Goal: Task Accomplishment & Management: Use online tool/utility

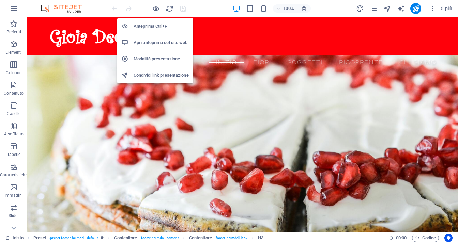
click at [159, 45] on h6 "Apri anteprima del sito web" at bounding box center [160, 42] width 55 height 8
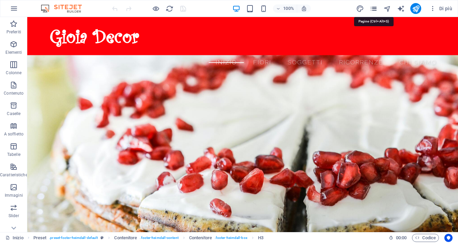
click at [373, 9] on icon "pages" at bounding box center [374, 9] width 8 height 8
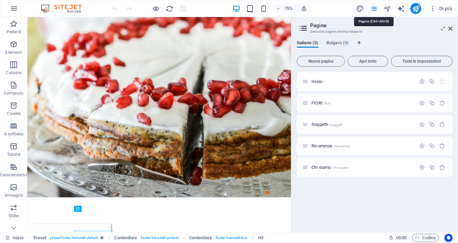
scroll to position [36, 0]
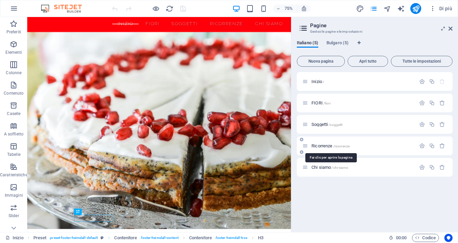
click at [322, 146] on span "Ricorrenze /ricorrenze" at bounding box center [330, 145] width 38 height 5
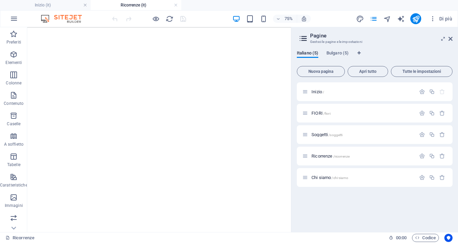
scroll to position [173, 0]
click at [68, 126] on icon at bounding box center [67, 125] width 4 height 5
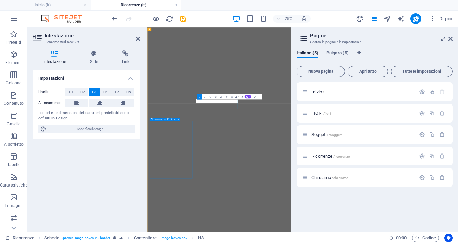
scroll to position [188, 0]
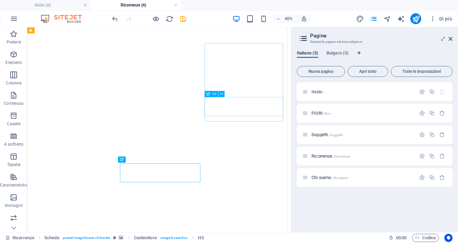
scroll to position [187, 0]
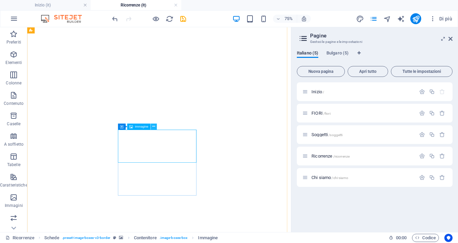
click at [154, 127] on icon at bounding box center [153, 126] width 3 height 5
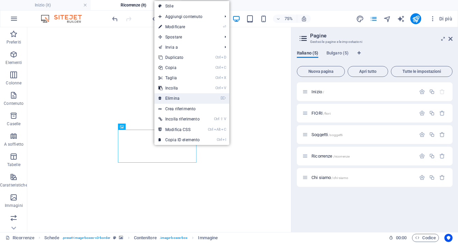
click at [185, 97] on link "⌦ Elimina" at bounding box center [178, 98] width 49 height 10
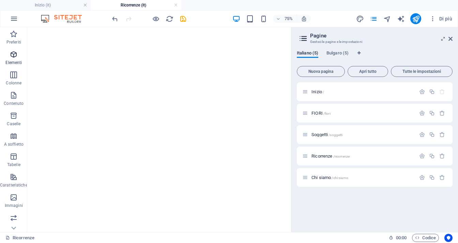
click at [15, 56] on icon "button" at bounding box center [14, 54] width 8 height 8
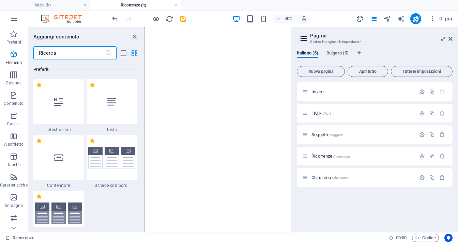
scroll to position [184, 0]
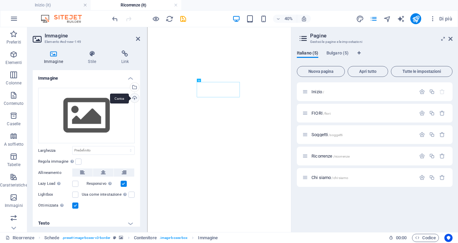
click at [134, 98] on div "Carica" at bounding box center [134, 99] width 10 height 10
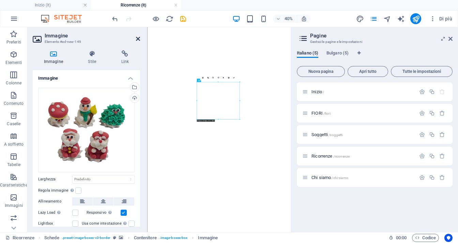
drag, startPoint x: 138, startPoint y: 38, endPoint x: 146, endPoint y: 16, distance: 23.4
click at [138, 38] on icon at bounding box center [138, 38] width 4 height 5
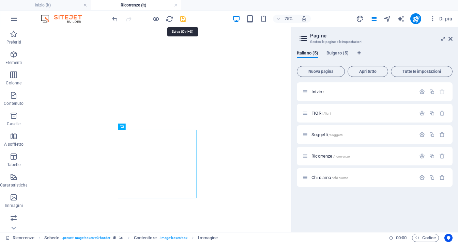
click at [183, 18] on icon "save" at bounding box center [183, 19] width 8 height 8
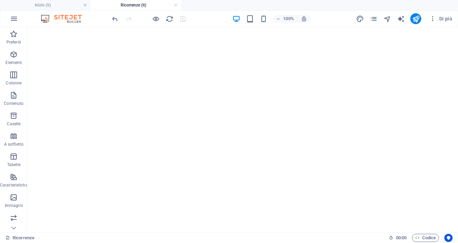
scroll to position [204, 0]
click at [90, 32] on icon at bounding box center [89, 31] width 4 height 7
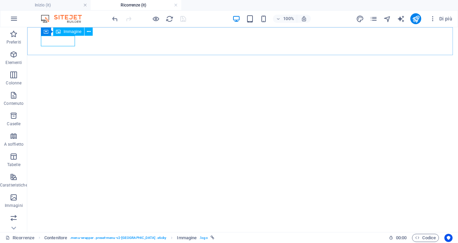
select select "px"
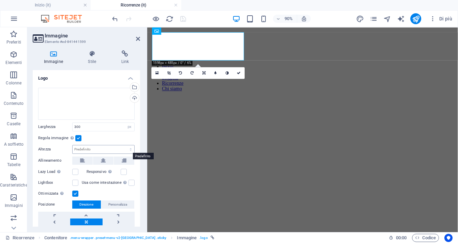
scroll to position [26, 0]
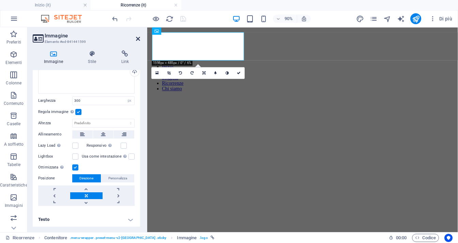
click at [138, 40] on icon at bounding box center [138, 38] width 4 height 5
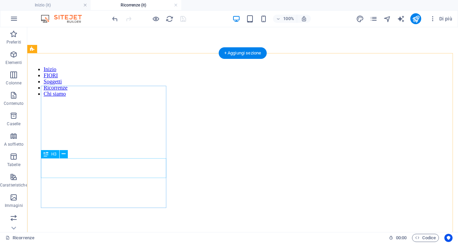
scroll to position [0, 0]
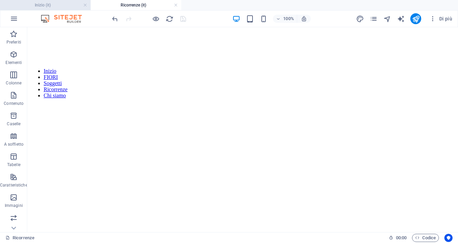
click at [54, 6] on h4 "Inizio (it)" at bounding box center [45, 4] width 91 height 7
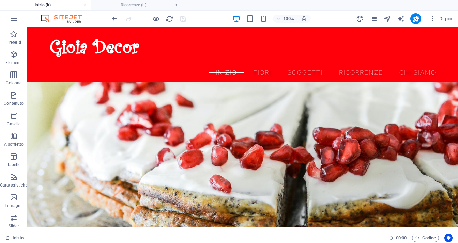
scroll to position [33, 0]
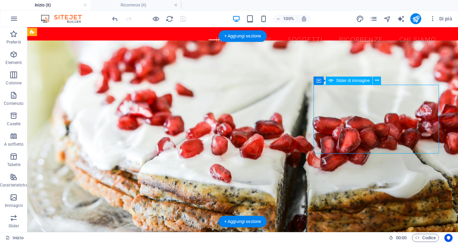
select select "ms"
select select "s"
select select "progressive"
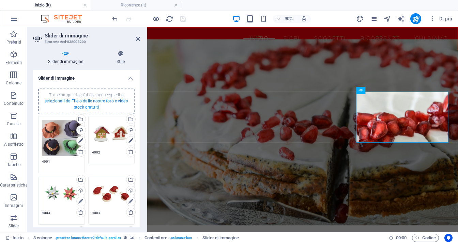
click at [94, 106] on link "selezionali da File o dalle nostre foto e video stock gratuiti" at bounding box center [86, 104] width 83 height 11
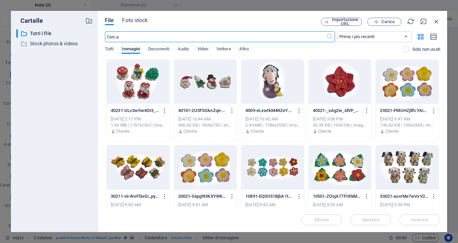
scroll to position [0, 0]
click at [272, 88] on div at bounding box center [272, 82] width 63 height 44
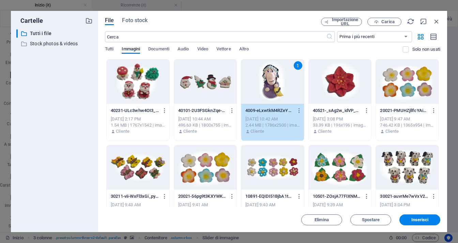
click at [198, 83] on div at bounding box center [205, 82] width 63 height 44
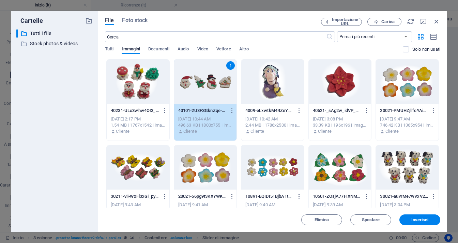
click at [282, 90] on div at bounding box center [272, 82] width 63 height 44
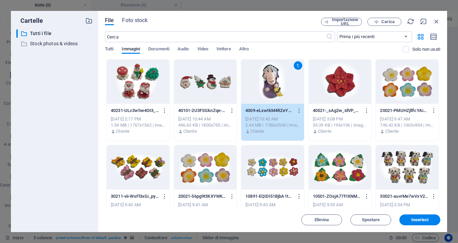
click at [201, 88] on div at bounding box center [205, 82] width 63 height 44
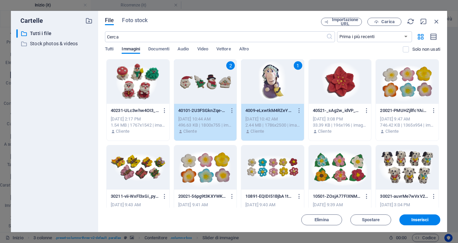
click at [140, 90] on div at bounding box center [138, 82] width 63 height 44
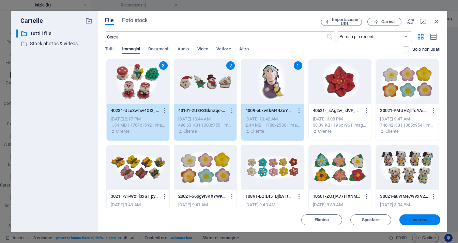
click at [422, 222] on span "Inserisci" at bounding box center [419, 220] width 17 height 4
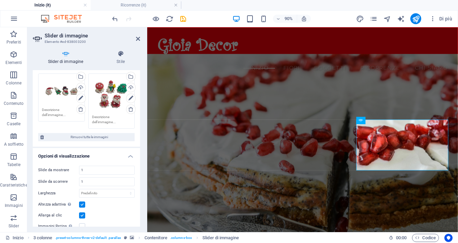
scroll to position [851, 0]
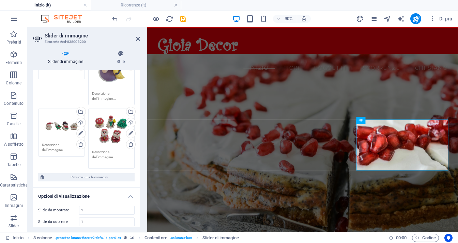
click at [104, 150] on textarea at bounding box center [111, 157] width 39 height 15
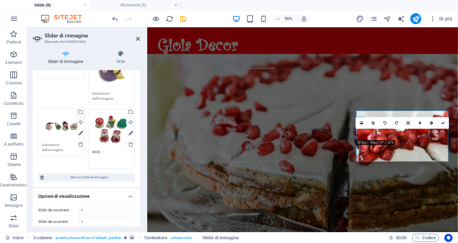
click at [103, 96] on div "Trascina qui i file, fai clic per sceglierli o selezionali da File o dalle nost…" at bounding box center [112, 67] width 50 height 79
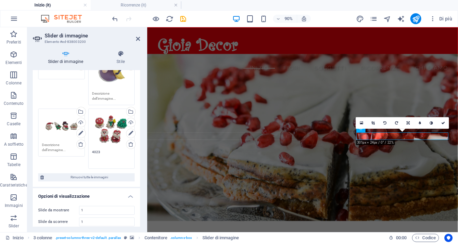
type textarea "4023"
click at [106, 91] on textarea at bounding box center [111, 96] width 39 height 10
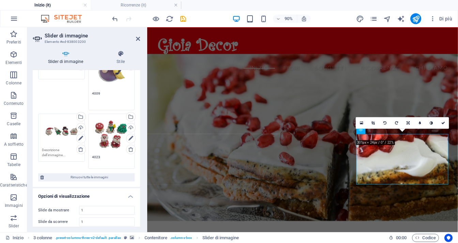
type textarea "4009"
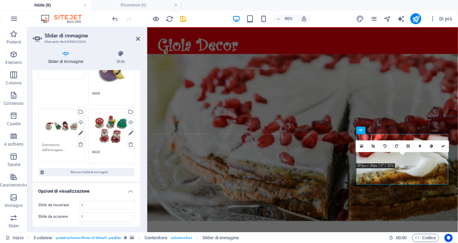
click at [57, 146] on textarea at bounding box center [61, 149] width 39 height 15
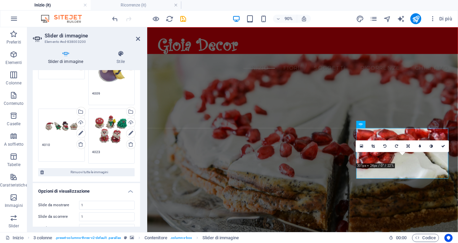
type textarea "4010"
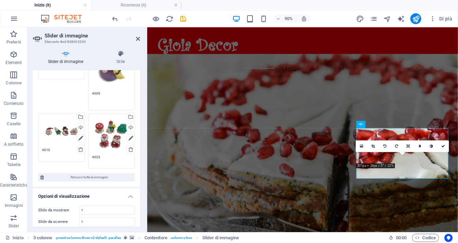
click at [106, 91] on textarea "4009" at bounding box center [111, 98] width 39 height 15
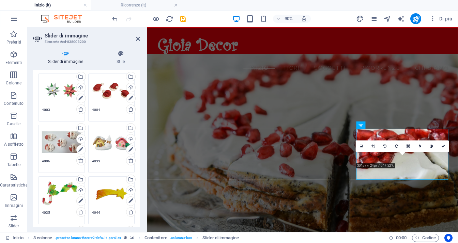
scroll to position [102, 0]
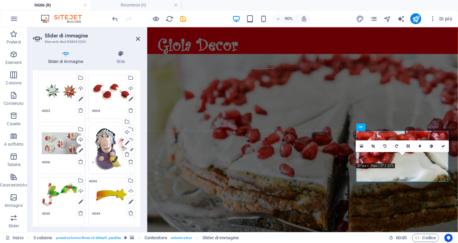
drag, startPoint x: 96, startPoint y: 110, endPoint x: 104, endPoint y: 146, distance: 36.9
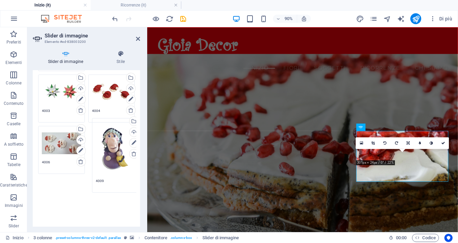
drag, startPoint x: 103, startPoint y: 173, endPoint x: 108, endPoint y: 150, distance: 23.6
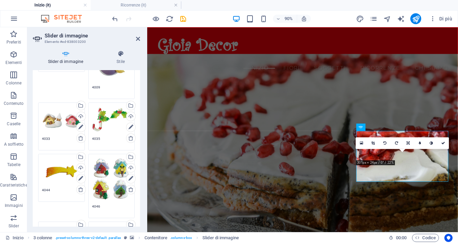
scroll to position [136, 0]
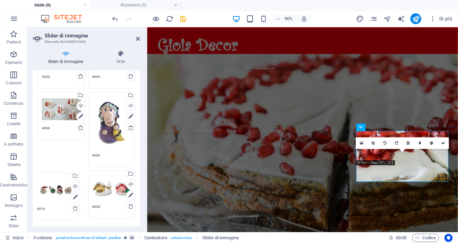
drag, startPoint x: 53, startPoint y: 192, endPoint x: 49, endPoint y: 189, distance: 5.1
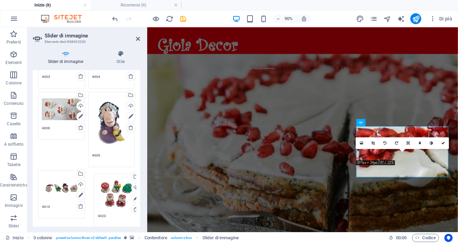
drag, startPoint x: 108, startPoint y: 158, endPoint x: 114, endPoint y: 195, distance: 37.0
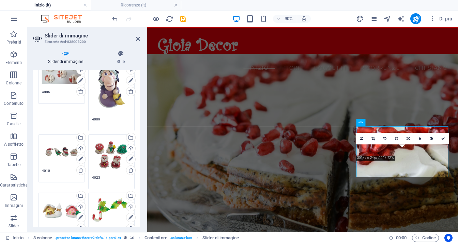
scroll to position [272, 0]
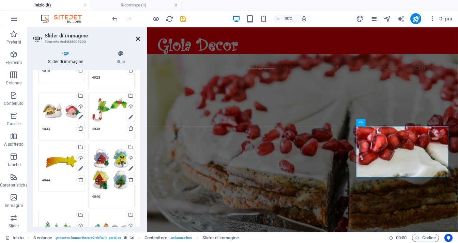
click at [139, 40] on icon at bounding box center [138, 38] width 4 height 5
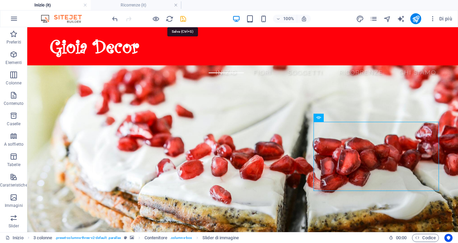
click at [184, 19] on icon "save" at bounding box center [183, 19] width 8 height 8
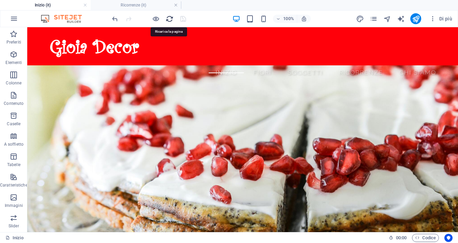
click at [170, 20] on icon "reload" at bounding box center [170, 19] width 8 height 8
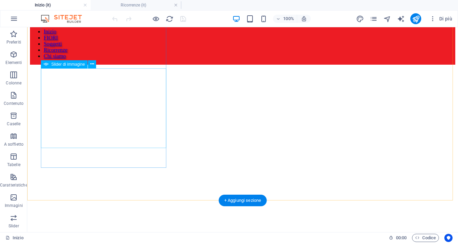
scroll to position [0, 0]
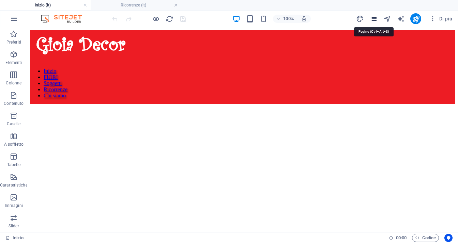
click at [376, 18] on icon "pages" at bounding box center [374, 19] width 8 height 8
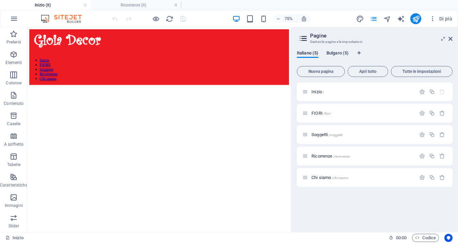
click at [336, 52] on span "Bulgaro (5)" at bounding box center [337, 54] width 22 height 10
click at [323, 94] on div "Начало /" at bounding box center [358, 92] width 113 height 8
click at [323, 92] on span "Начало /" at bounding box center [320, 91] width 18 height 5
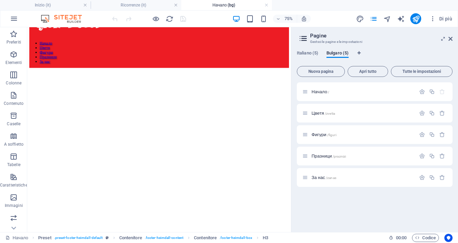
scroll to position [34, 0]
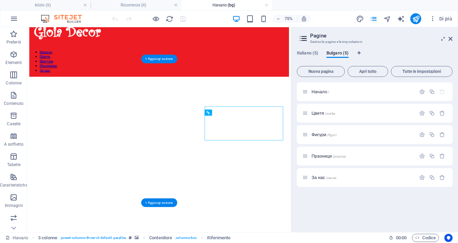
scroll to position [0, 0]
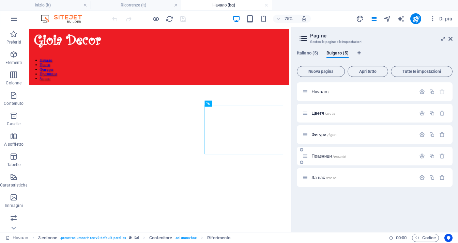
click at [324, 156] on span "Празници /praznizi" at bounding box center [328, 156] width 34 height 5
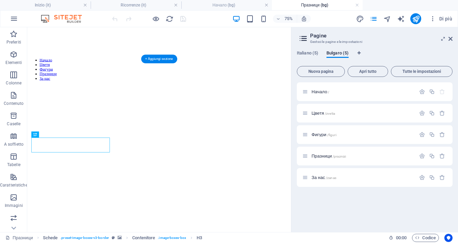
click at [41, 104] on figure at bounding box center [203, 104] width 346 height 0
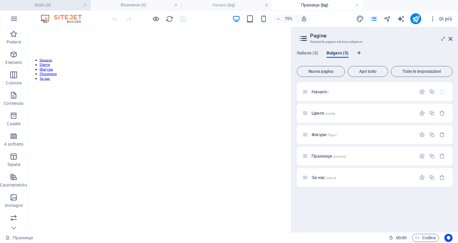
click at [43, 4] on h4 "Inizio (it)" at bounding box center [45, 4] width 91 height 7
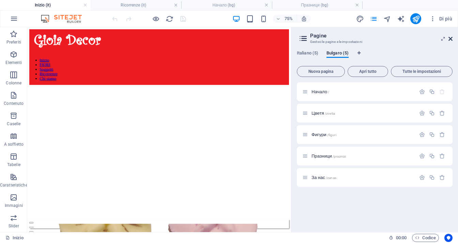
click at [451, 38] on icon at bounding box center [450, 38] width 4 height 5
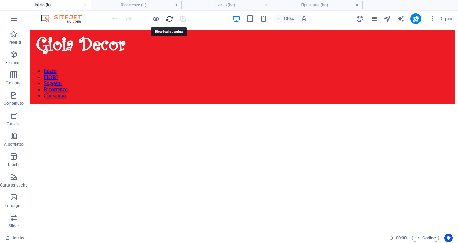
click at [170, 18] on icon "reload" at bounding box center [170, 19] width 8 height 8
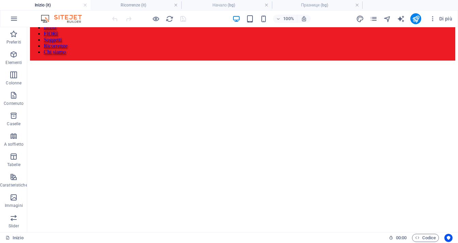
scroll to position [68, 0]
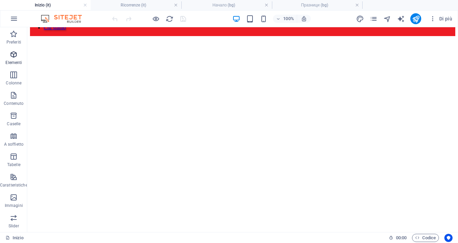
click at [15, 59] on icon "button" at bounding box center [14, 54] width 8 height 8
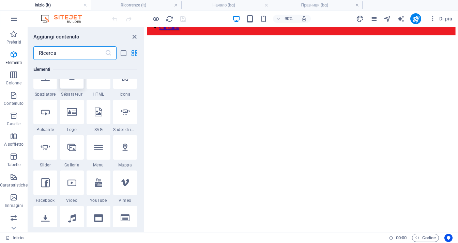
scroll to position [252, 0]
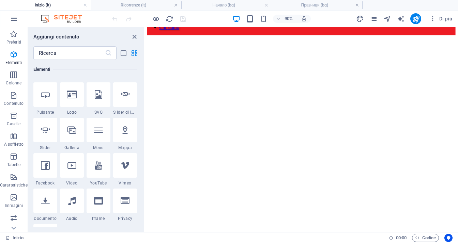
select select "ms"
select select "s"
select select "progressive"
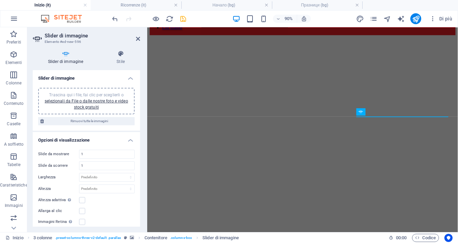
scroll to position [85, 0]
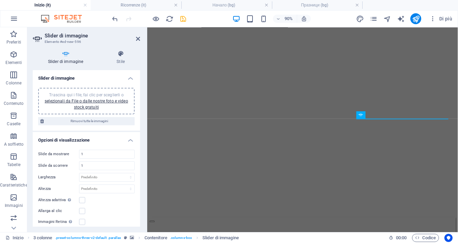
click at [87, 103] on div "Trascina qui i file, fai clic per sceglierli o selezionali da File o dalle nost…" at bounding box center [86, 101] width 88 height 18
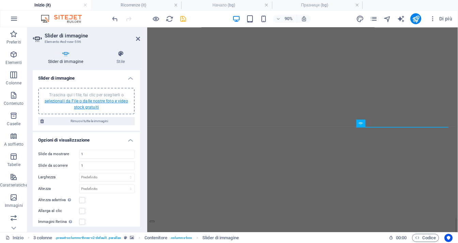
click at [101, 101] on link "selezionali da File o dalle nostre foto e video stock gratuiti" at bounding box center [86, 104] width 83 height 11
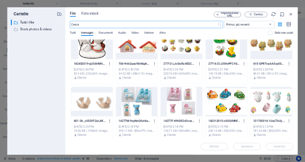
scroll to position [1001, 0]
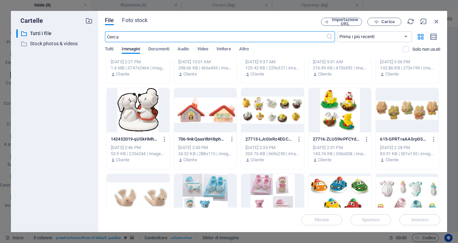
click at [132, 190] on div at bounding box center [138, 196] width 63 height 44
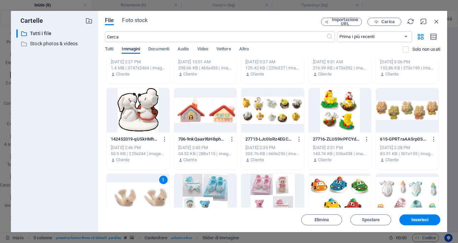
click at [414, 117] on div at bounding box center [407, 110] width 63 height 44
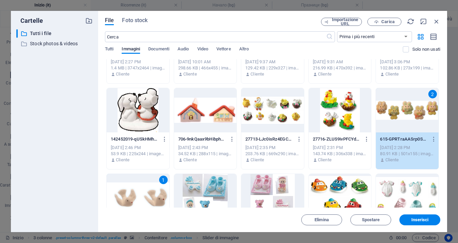
click at [340, 114] on div at bounding box center [340, 110] width 63 height 44
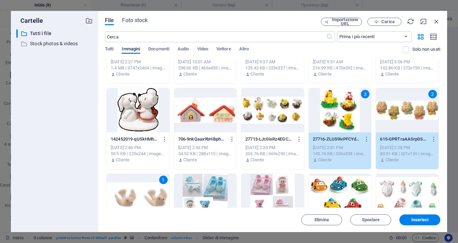
click at [270, 117] on div at bounding box center [272, 110] width 63 height 44
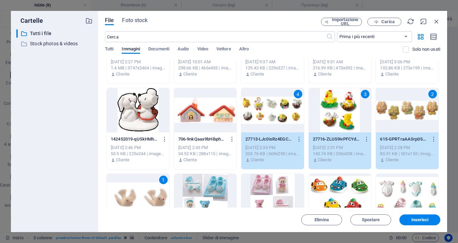
click at [194, 128] on div at bounding box center [205, 110] width 63 height 44
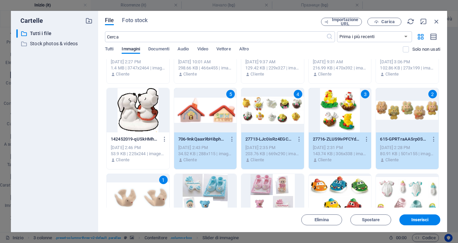
click at [141, 124] on div at bounding box center [138, 110] width 63 height 44
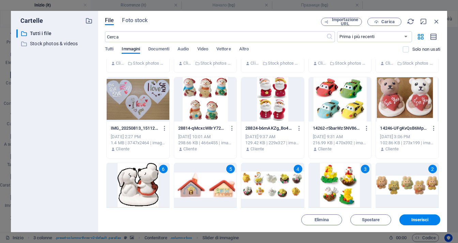
scroll to position [899, 0]
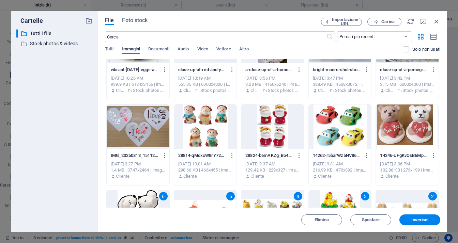
click at [400, 135] on div at bounding box center [407, 127] width 63 height 44
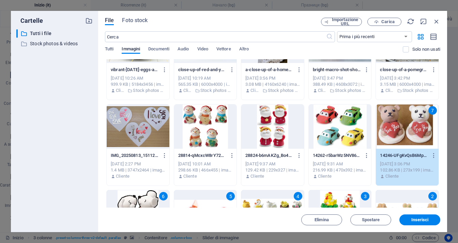
click at [138, 130] on div at bounding box center [138, 127] width 63 height 44
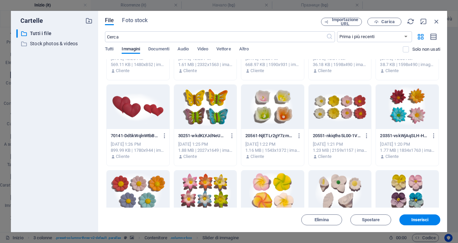
scroll to position [490, 0]
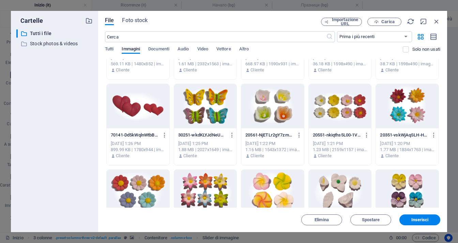
click at [135, 119] on div at bounding box center [138, 106] width 63 height 44
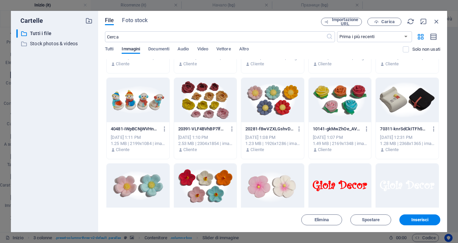
scroll to position [320, 0]
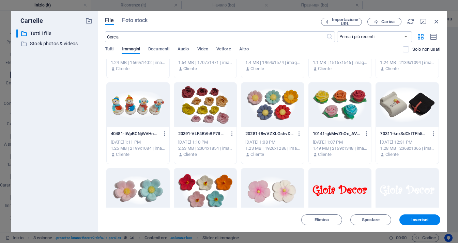
click at [403, 107] on div at bounding box center [407, 105] width 63 height 44
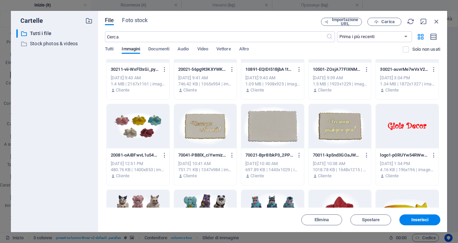
scroll to position [116, 0]
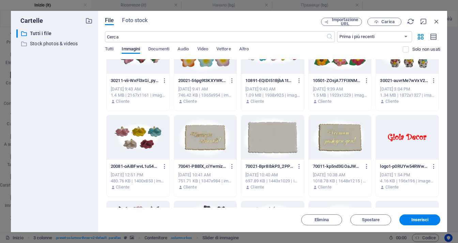
click at [338, 143] on div at bounding box center [340, 137] width 63 height 44
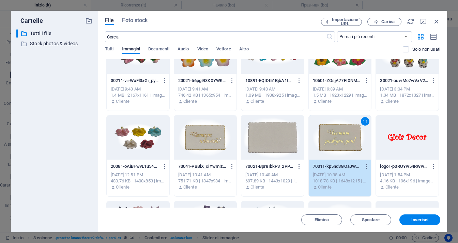
click at [266, 142] on div at bounding box center [272, 137] width 63 height 44
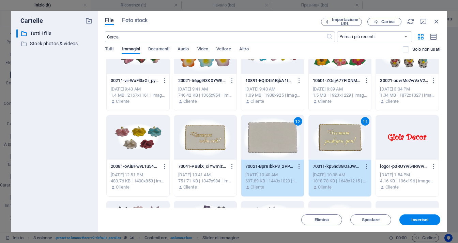
click at [205, 143] on div at bounding box center [205, 137] width 63 height 44
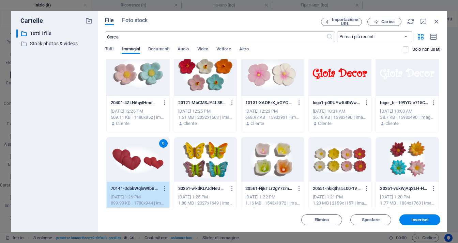
scroll to position [422, 0]
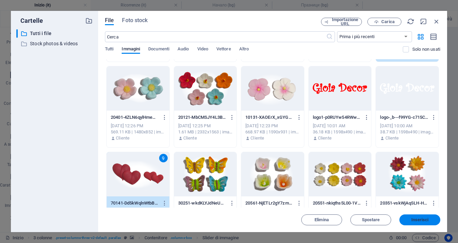
click at [422, 221] on span "Inserisci" at bounding box center [419, 220] width 17 height 4
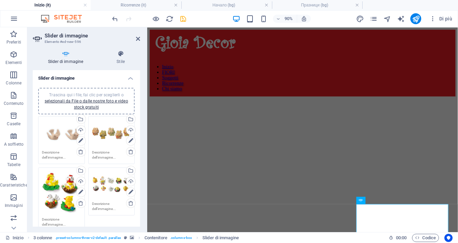
click at [61, 156] on textarea at bounding box center [61, 155] width 39 height 10
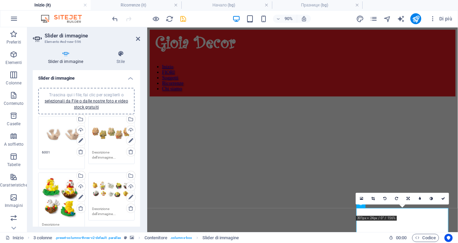
type textarea "6001"
click at [100, 156] on textarea at bounding box center [111, 155] width 39 height 10
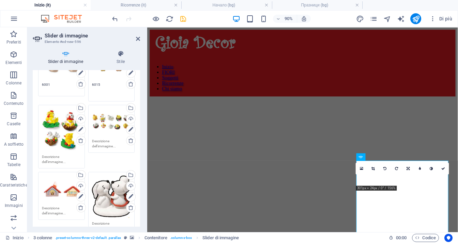
scroll to position [68, 0]
type textarea "6015"
click at [54, 159] on textarea at bounding box center [61, 159] width 39 height 10
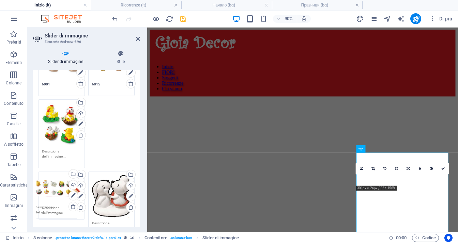
drag, startPoint x: 111, startPoint y: 115, endPoint x: 55, endPoint y: 118, distance: 56.3
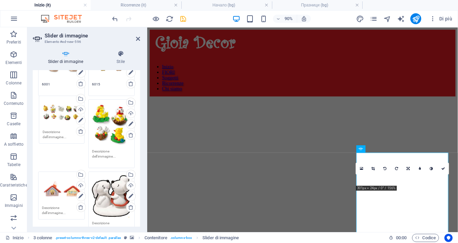
drag, startPoint x: 114, startPoint y: 130, endPoint x: 65, endPoint y: 126, distance: 48.8
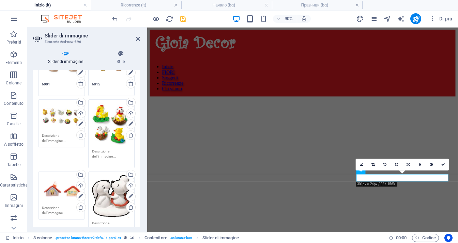
click at [59, 136] on textarea at bounding box center [61, 138] width 39 height 10
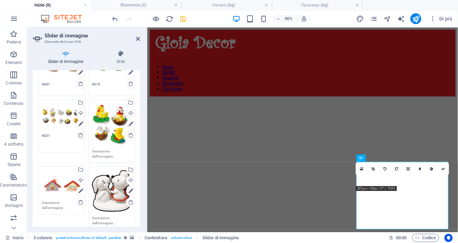
type textarea "6021"
click at [109, 153] on textarea at bounding box center [111, 154] width 39 height 10
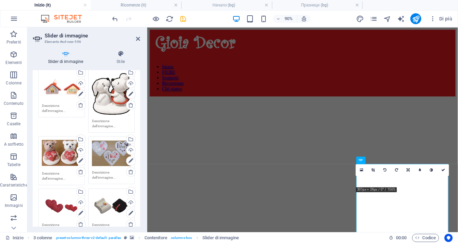
type textarea "6024"
click at [54, 111] on textarea at bounding box center [61, 108] width 39 height 10
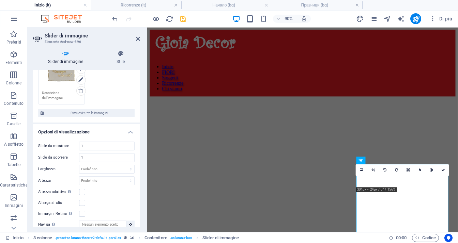
scroll to position [335, 0]
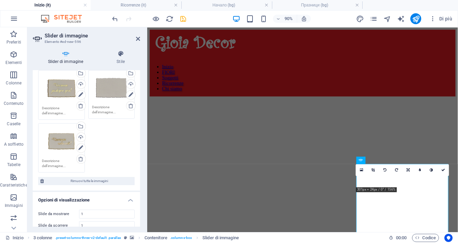
click at [64, 109] on textarea at bounding box center [61, 111] width 39 height 10
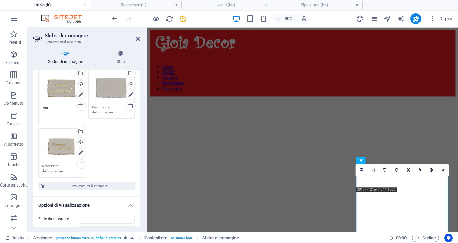
type textarea "7001"
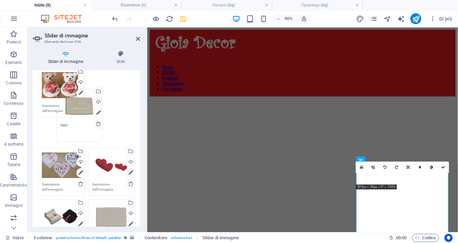
scroll to position [97, 0]
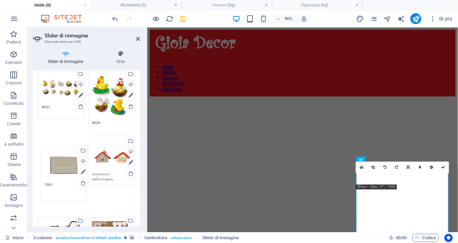
drag, startPoint x: 52, startPoint y: 185, endPoint x: 54, endPoint y: 162, distance: 23.3
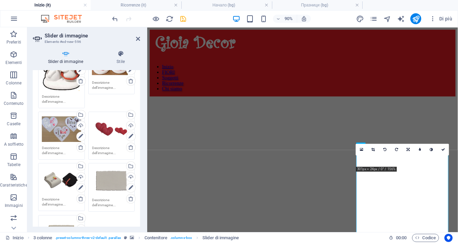
scroll to position [335, 0]
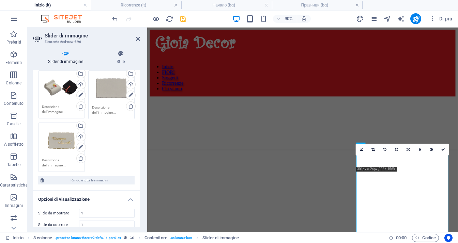
click at [112, 108] on textarea at bounding box center [111, 110] width 39 height 10
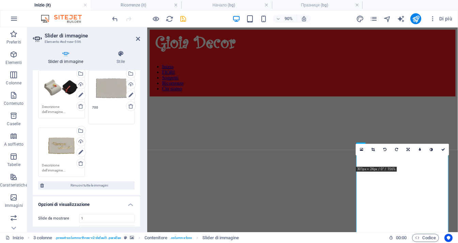
type textarea "7002"
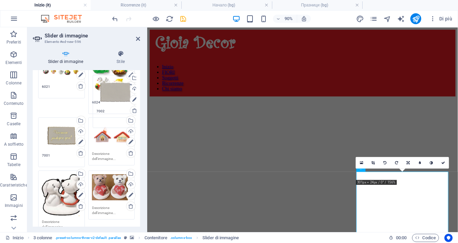
scroll to position [97, 0]
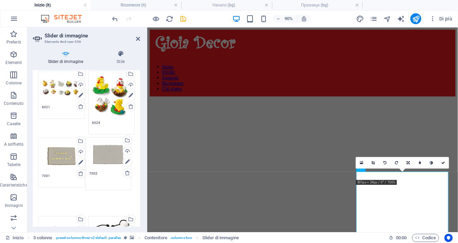
drag, startPoint x: 101, startPoint y: 124, endPoint x: 99, endPoint y: 158, distance: 34.5
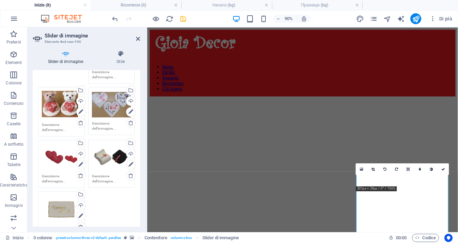
scroll to position [369, 0]
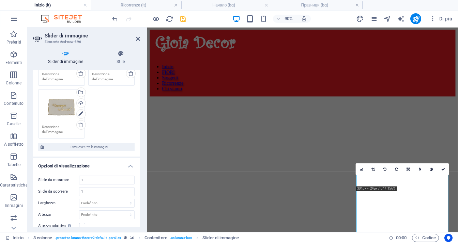
click at [60, 127] on textarea at bounding box center [61, 129] width 39 height 10
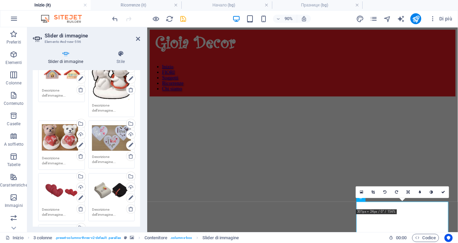
scroll to position [233, 0]
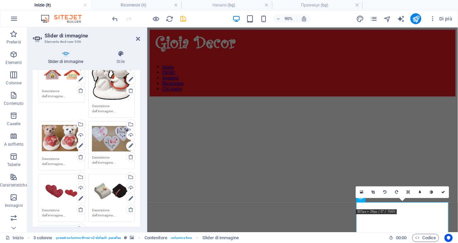
type textarea "7004"
click at [107, 156] on textarea at bounding box center [111, 160] width 39 height 10
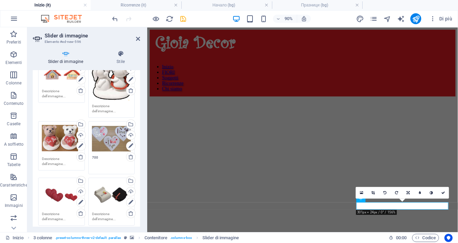
type textarea "7003"
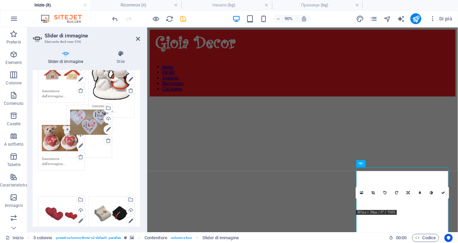
scroll to position [199, 0]
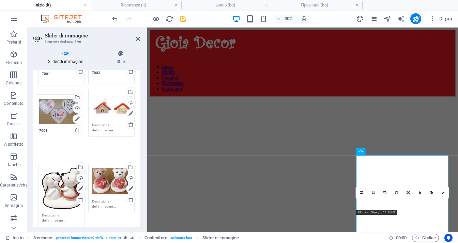
drag, startPoint x: 112, startPoint y: 133, endPoint x: 60, endPoint y: 108, distance: 57.9
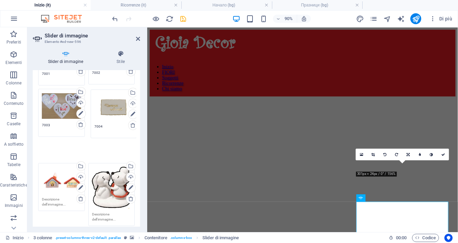
drag, startPoint x: 57, startPoint y: 174, endPoint x: 110, endPoint y: 109, distance: 83.3
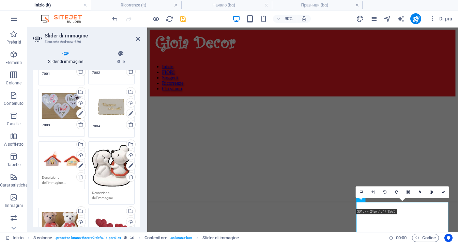
click at [57, 182] on textarea at bounding box center [61, 180] width 39 height 10
type textarea "7006"
click at [95, 192] on textarea at bounding box center [111, 195] width 39 height 10
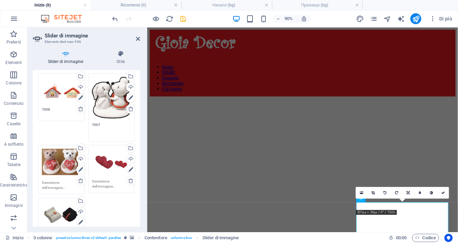
scroll to position [335, 0]
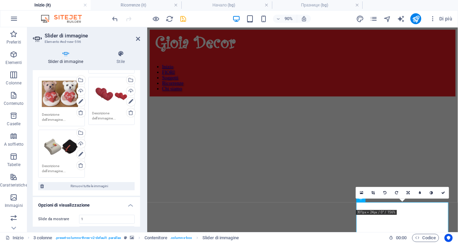
type textarea "7007"
click at [55, 114] on textarea at bounding box center [61, 117] width 39 height 10
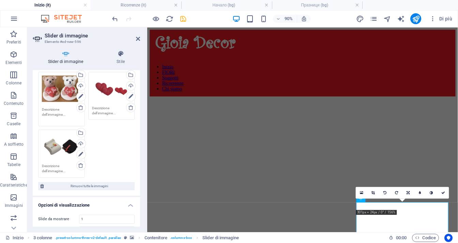
scroll to position [267, 0]
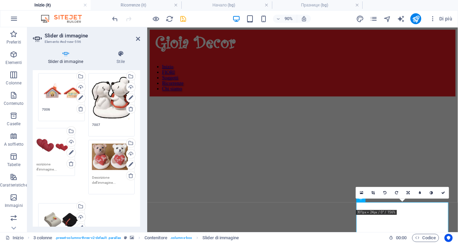
drag, startPoint x: 110, startPoint y: 160, endPoint x: 51, endPoint y: 153, distance: 59.7
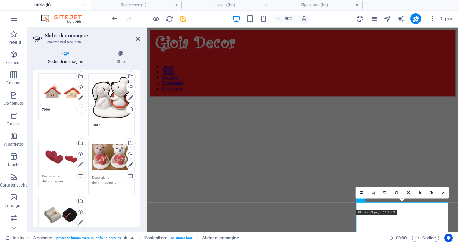
click at [63, 175] on textarea at bounding box center [61, 179] width 39 height 10
type textarea "7016"
click at [114, 178] on textarea at bounding box center [111, 180] width 39 height 10
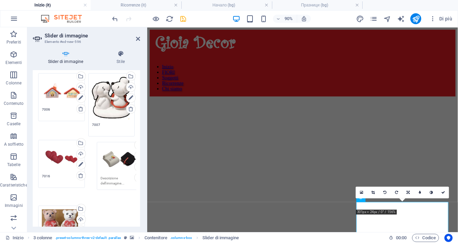
drag, startPoint x: 49, startPoint y: 213, endPoint x: 108, endPoint y: 160, distance: 78.9
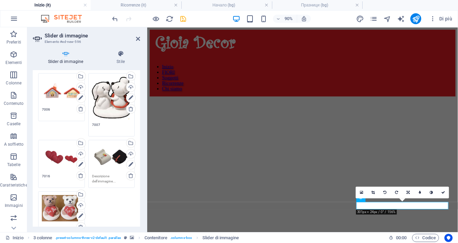
click at [101, 175] on textarea at bounding box center [111, 179] width 39 height 10
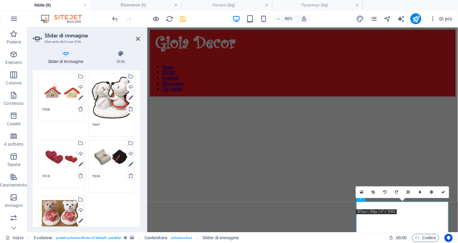
scroll to position [335, 0]
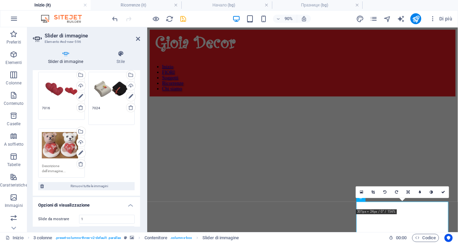
type textarea "7024"
click at [52, 165] on textarea at bounding box center [61, 168] width 39 height 10
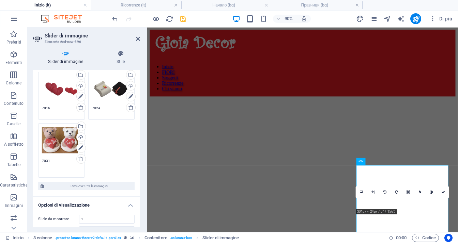
type textarea "7031"
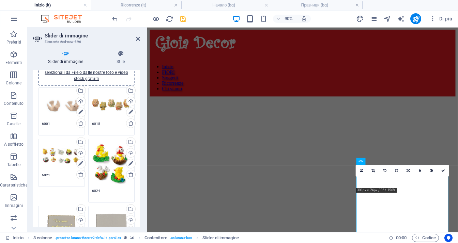
scroll to position [0, 0]
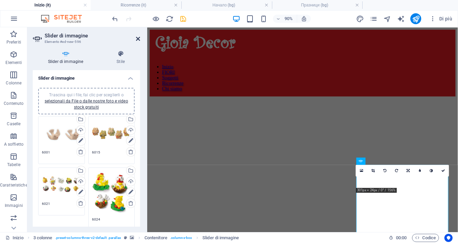
click at [139, 39] on icon at bounding box center [138, 38] width 4 height 5
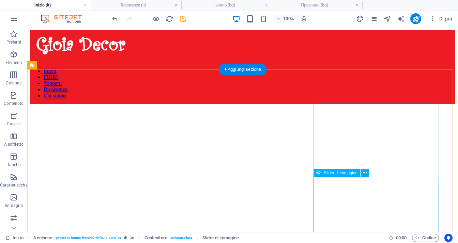
select select "ms"
select select "s"
select select "progressive"
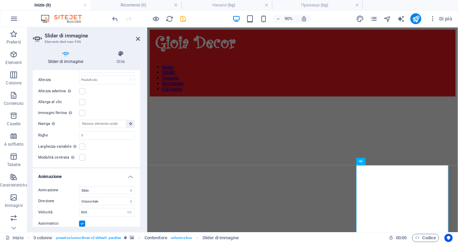
scroll to position [470, 0]
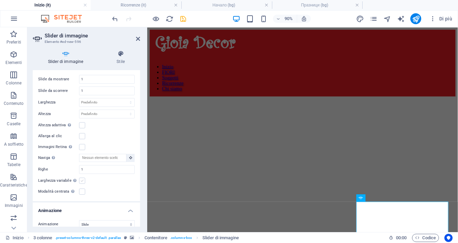
click at [84, 179] on label at bounding box center [82, 181] width 6 height 6
click at [0, 0] on input "Larghezza variabile Regola automaticamente la larghezza della slide visibile." at bounding box center [0, 0] width 0 height 0
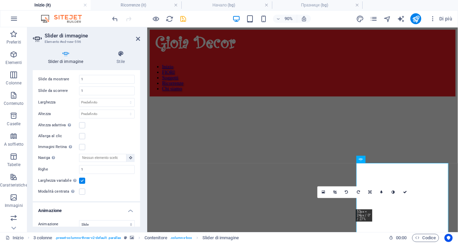
scroll to position [572, 0]
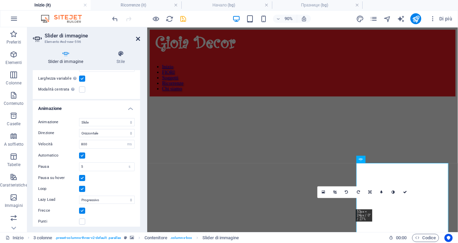
click at [138, 40] on icon at bounding box center [138, 38] width 4 height 5
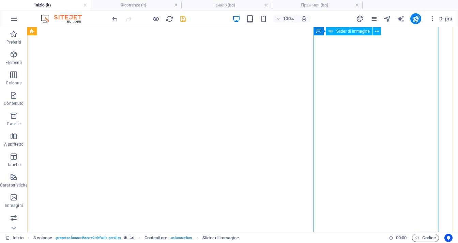
scroll to position [68, 0]
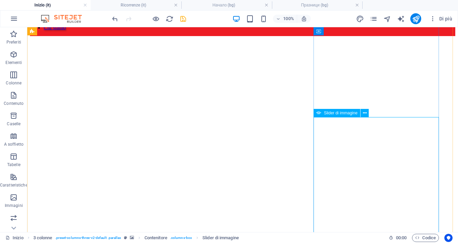
select select "ms"
select select "s"
select select "progressive"
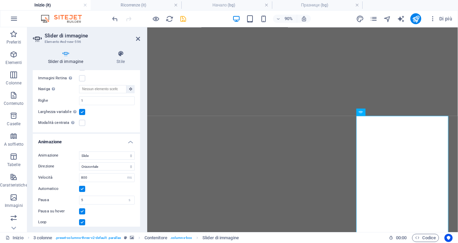
scroll to position [545, 0]
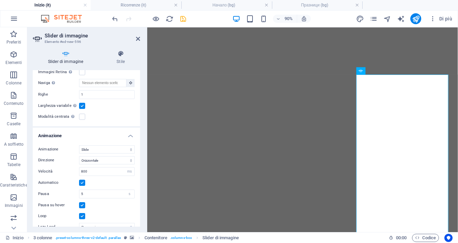
click at [80, 116] on label at bounding box center [82, 117] width 6 height 6
click at [0, 0] on input "Modalità centrata Abilita la visualizzazione centrata con slide precedente/succ…" at bounding box center [0, 0] width 0 height 0
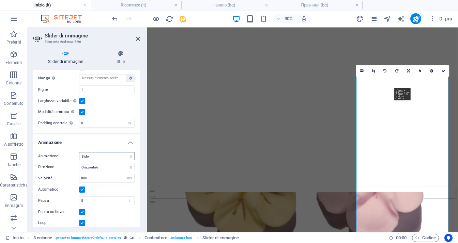
scroll to position [447, 0]
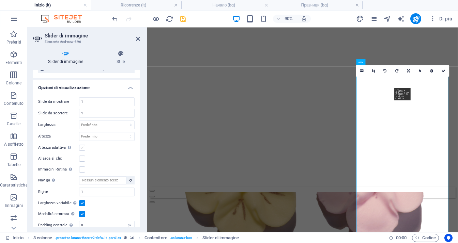
click at [82, 145] on label at bounding box center [82, 148] width 6 height 6
click at [0, 0] on input "Altezza adattiva Regola automaticamente l'altezza per i cursori orizzontali a s…" at bounding box center [0, 0] width 0 height 0
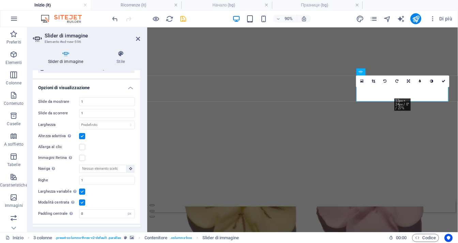
click at [81, 189] on label at bounding box center [82, 192] width 6 height 6
click at [0, 0] on input "Larghezza variabile Regola automaticamente la larghezza della slide visibile." at bounding box center [0, 0] width 0 height 0
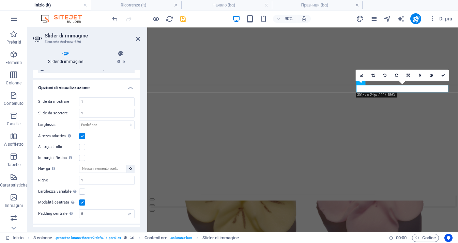
click at [82, 200] on label at bounding box center [82, 203] width 6 height 6
click at [0, 0] on input "Modalità centrata Abilita la visualizzazione centrata con slide precedente/succ…" at bounding box center [0, 0] width 0 height 0
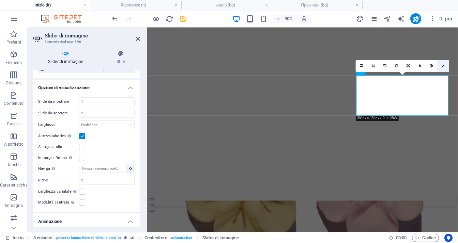
click at [444, 67] on icon at bounding box center [443, 66] width 4 height 4
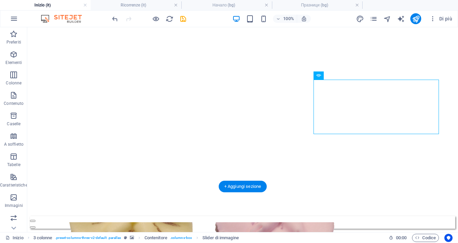
click at [289, 35] on figure at bounding box center [242, 35] width 425 height 0
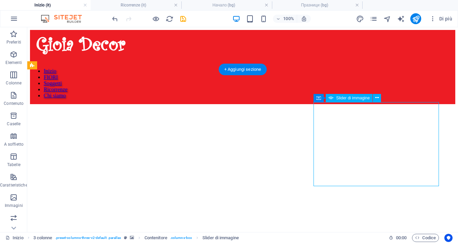
select select "ms"
select select "s"
select select "progressive"
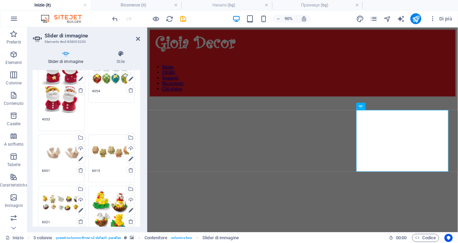
scroll to position [579, 0]
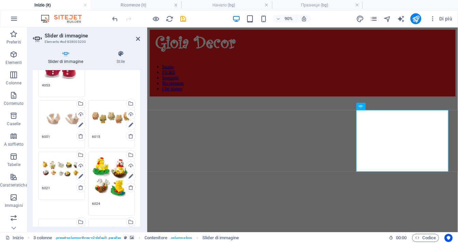
click at [58, 119] on div "Trascina qui i file, fai clic per sceglierli o selezionali da File o dalle nost…" at bounding box center [61, 117] width 39 height 27
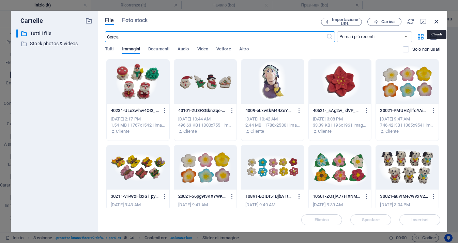
click at [438, 21] on icon "button" at bounding box center [436, 21] width 7 height 7
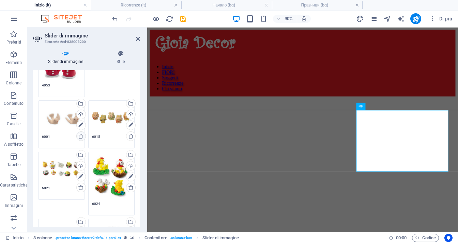
click at [81, 133] on icon at bounding box center [80, 135] width 5 height 5
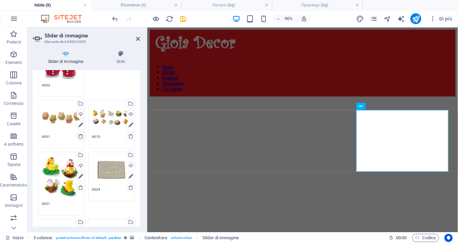
type textarea "6015"
type textarea "6021"
type textarea "6024"
type textarea "7001"
type textarea "7002"
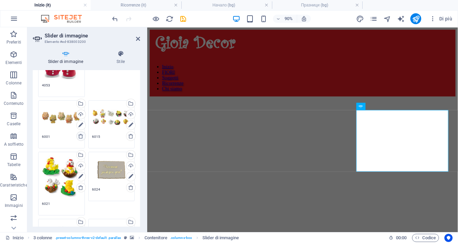
type textarea "7004"
type textarea "7006"
type textarea "7007"
type textarea "7014"
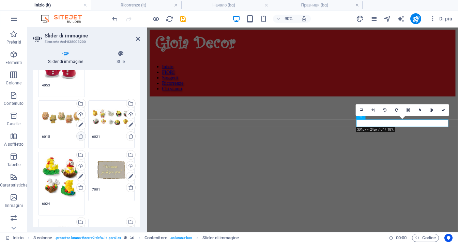
click at [81, 133] on icon at bounding box center [80, 135] width 5 height 5
type textarea "6021"
type textarea "6024"
type textarea "7001"
type textarea "7002"
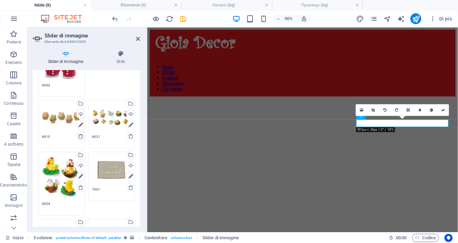
type textarea "7004"
type textarea "7006"
type textarea "7007"
type textarea "7014"
type textarea "7024"
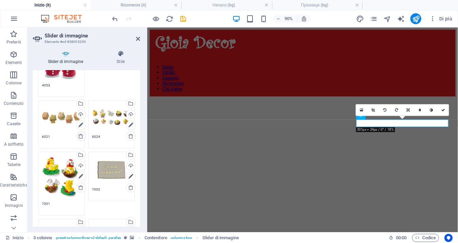
click at [81, 133] on icon at bounding box center [80, 135] width 5 height 5
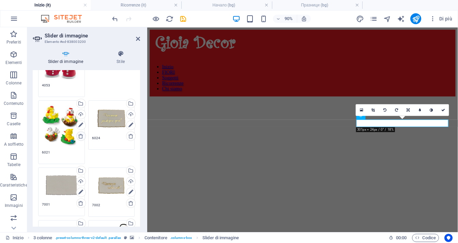
type textarea "6024"
type textarea "7001"
type textarea "7002"
type textarea "7004"
type textarea "7006"
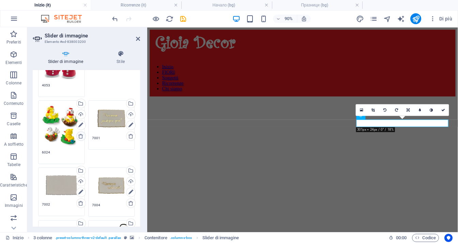
click at [81, 133] on icon at bounding box center [80, 135] width 5 height 5
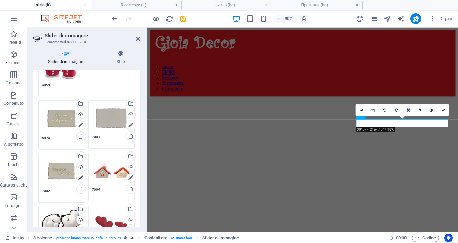
type textarea "7001"
type textarea "7002"
type textarea "7004"
type textarea "7006"
type textarea "7007"
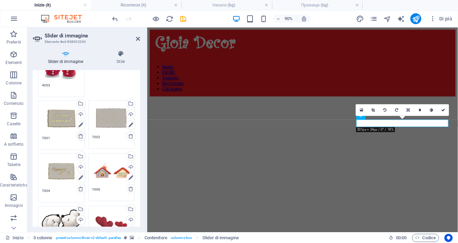
click at [81, 133] on icon at bounding box center [80, 135] width 5 height 5
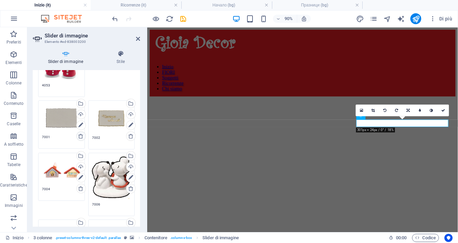
type textarea "7002"
type textarea "7004"
type textarea "7006"
type textarea "7007"
type textarea "7014"
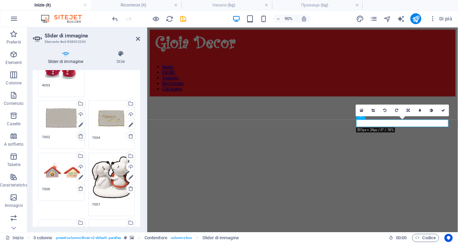
click at [81, 133] on icon at bounding box center [80, 135] width 5 height 5
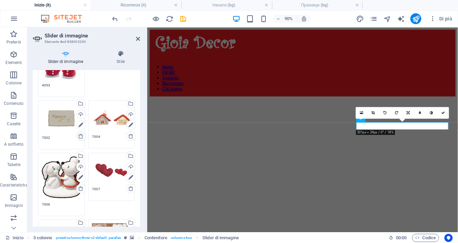
type textarea "7004"
type textarea "7006"
type textarea "7007"
type textarea "7014"
type textarea "7024"
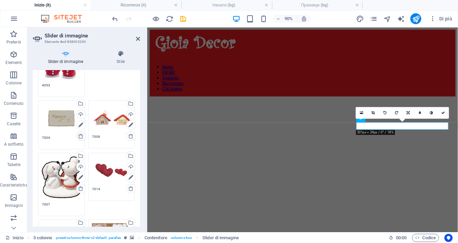
click at [81, 133] on icon at bounding box center [80, 135] width 5 height 5
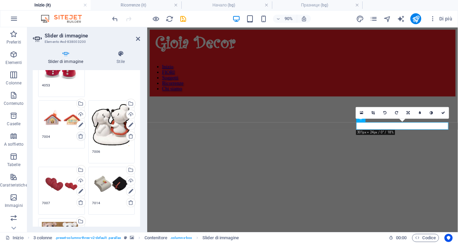
type textarea "7006"
type textarea "7007"
click at [81, 133] on icon at bounding box center [80, 135] width 5 height 5
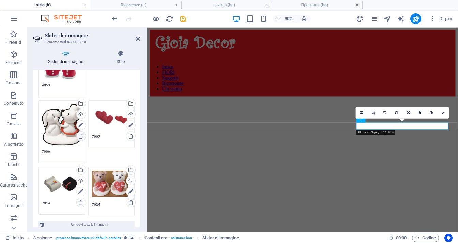
type textarea "7007"
type textarea "7014"
click at [81, 133] on icon at bounding box center [80, 135] width 5 height 5
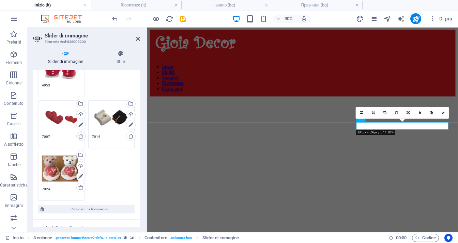
type textarea "7014"
type textarea "7024"
click at [81, 133] on icon at bounding box center [80, 135] width 5 height 5
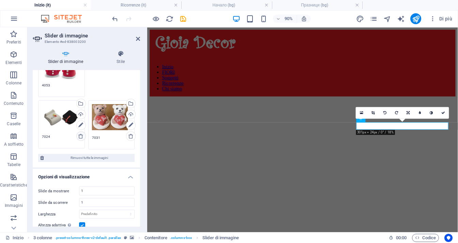
click at [81, 133] on icon at bounding box center [80, 135] width 5 height 5
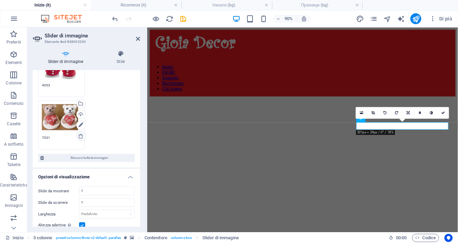
click at [81, 133] on icon at bounding box center [80, 135] width 5 height 5
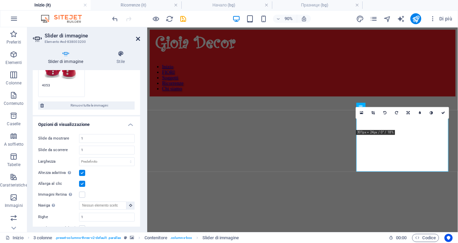
click at [139, 40] on icon at bounding box center [138, 38] width 4 height 5
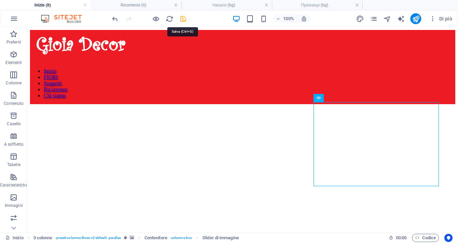
click at [184, 19] on icon "save" at bounding box center [183, 19] width 8 height 8
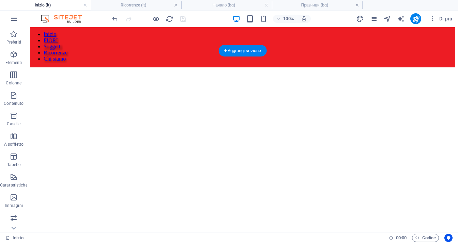
scroll to position [102, 0]
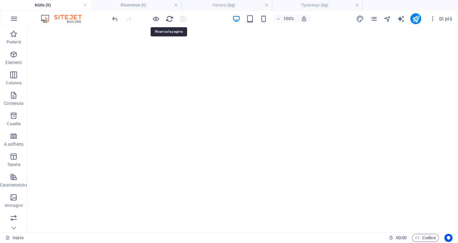
click at [168, 18] on icon "reload" at bounding box center [170, 19] width 8 height 8
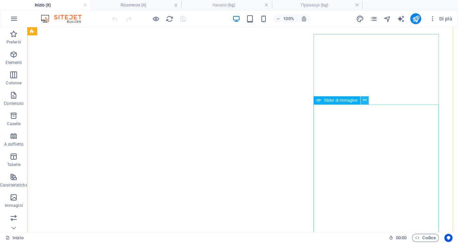
click at [364, 100] on icon at bounding box center [365, 100] width 4 height 7
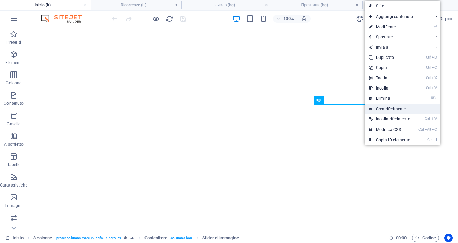
click at [394, 110] on link "Crea riferimento" at bounding box center [402, 109] width 75 height 10
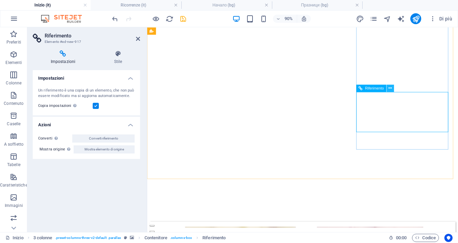
click at [391, 88] on icon at bounding box center [390, 88] width 3 height 6
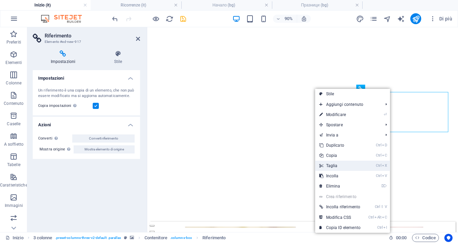
click at [349, 165] on link "Ctrl X Taglia" at bounding box center [339, 166] width 49 height 10
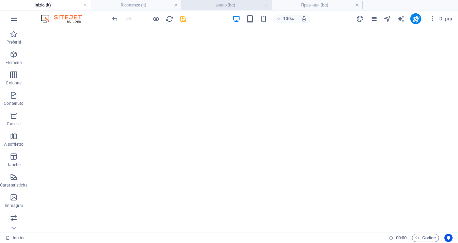
click at [229, 4] on h4 "Начало (bg)" at bounding box center [226, 4] width 91 height 7
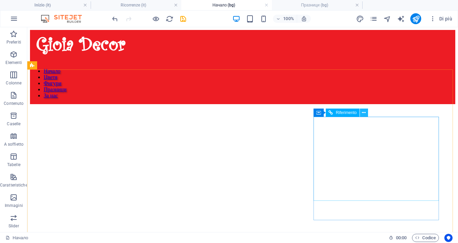
click at [361, 113] on button at bounding box center [364, 113] width 8 height 8
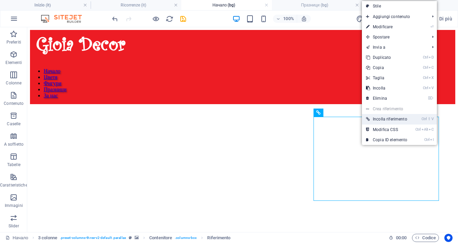
click at [388, 117] on link "Ctrl ⇧ V Incolla riferimento" at bounding box center [386, 119] width 49 height 10
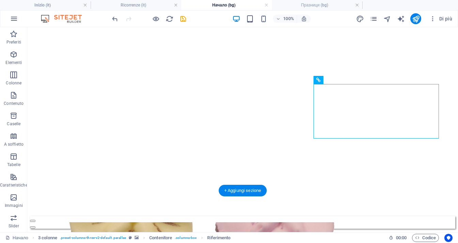
click at [245, 32] on figure at bounding box center [242, 32] width 425 height 0
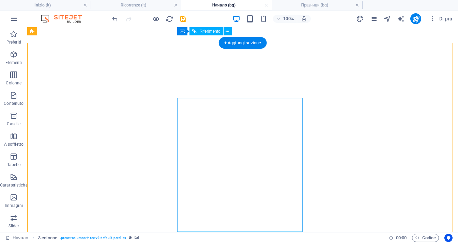
scroll to position [0, 0]
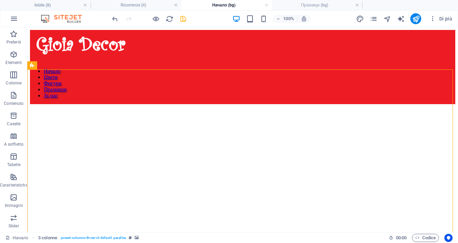
click at [184, 20] on icon "save" at bounding box center [183, 19] width 8 height 8
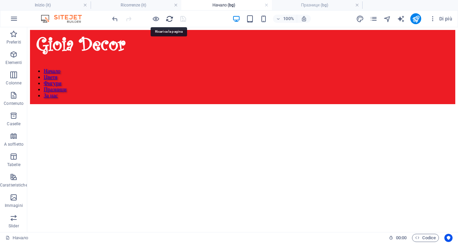
click at [168, 18] on icon "reload" at bounding box center [170, 19] width 8 height 8
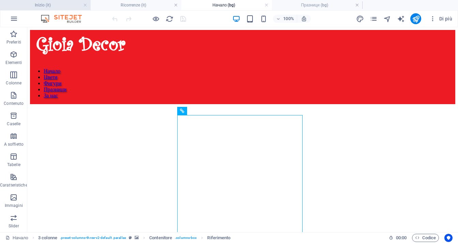
click at [37, 6] on h4 "Inizio (it)" at bounding box center [45, 4] width 91 height 7
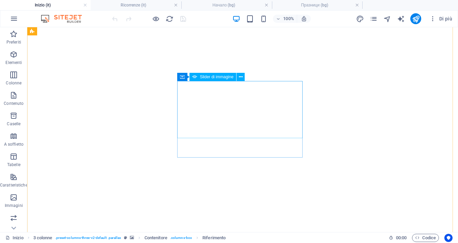
select select "ms"
select select "s"
select select "progressive"
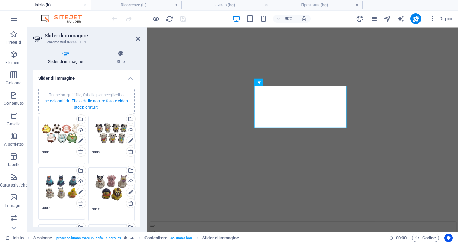
click at [113, 103] on link "selezionali da File o dalle nostre foto e video stock gratuiti" at bounding box center [86, 104] width 83 height 11
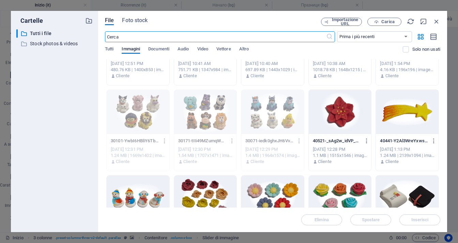
scroll to position [238, 0]
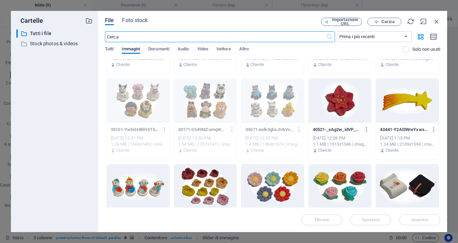
click at [346, 109] on div at bounding box center [340, 101] width 63 height 44
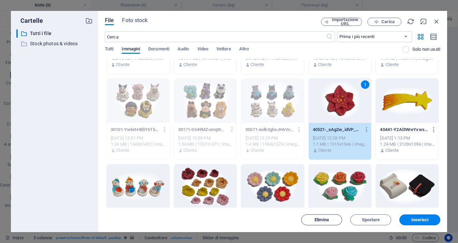
click at [321, 221] on span "Elimina" at bounding box center [321, 220] width 14 height 4
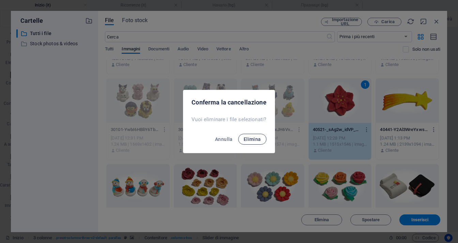
click at [253, 139] on span "Elimina" at bounding box center [251, 139] width 17 height 5
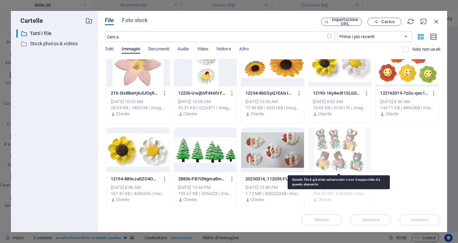
scroll to position [1478, 0]
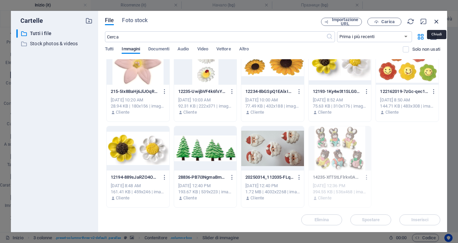
click at [436, 19] on icon "button" at bounding box center [436, 21] width 7 height 7
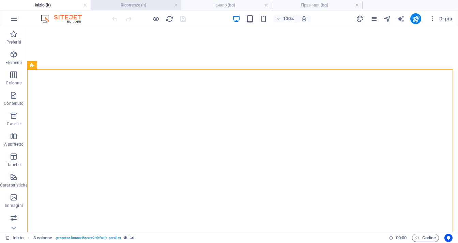
click at [142, 6] on h4 "Ricorrenze (it)" at bounding box center [136, 4] width 91 height 7
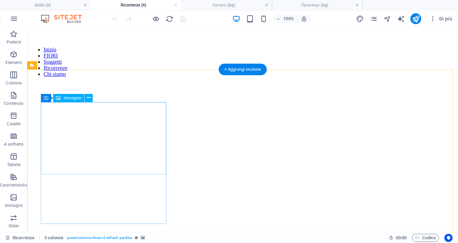
scroll to position [34, 0]
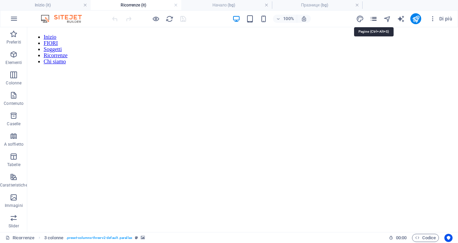
click at [375, 18] on icon "pages" at bounding box center [374, 19] width 8 height 8
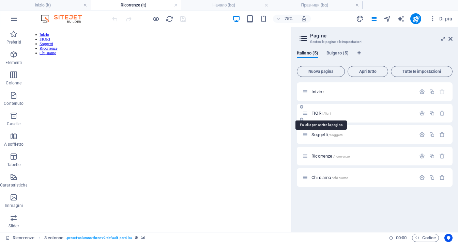
click at [320, 113] on span "FIORI /fiori" at bounding box center [320, 113] width 19 height 5
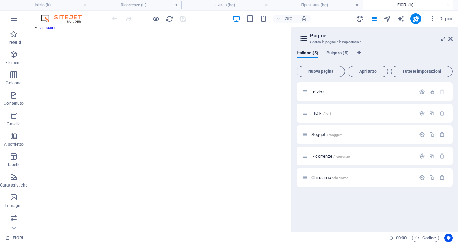
scroll to position [0, 0]
click at [451, 37] on icon at bounding box center [450, 38] width 4 height 5
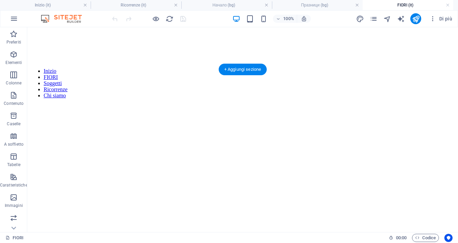
click at [137, 104] on figure at bounding box center [242, 104] width 425 height 0
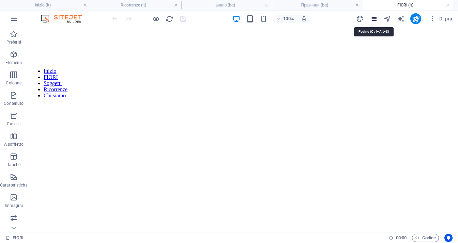
click at [372, 21] on icon "pages" at bounding box center [374, 19] width 8 height 8
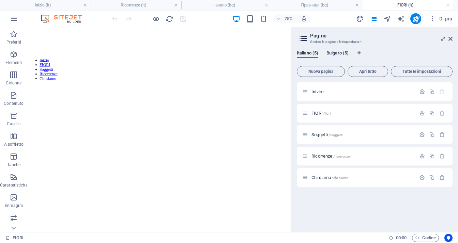
click at [341, 52] on span "Bulgaro (5)" at bounding box center [337, 54] width 22 height 10
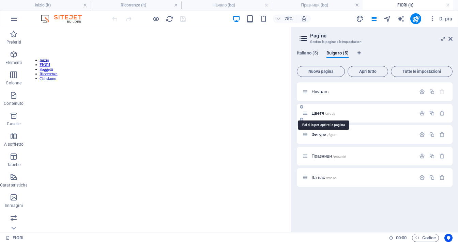
click at [325, 113] on span "/zvetia" at bounding box center [330, 114] width 10 height 4
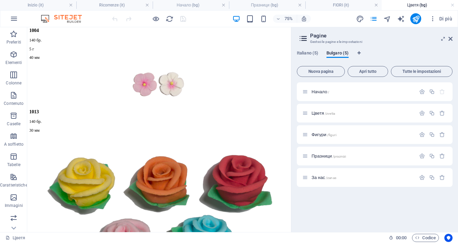
scroll to position [1322, 0]
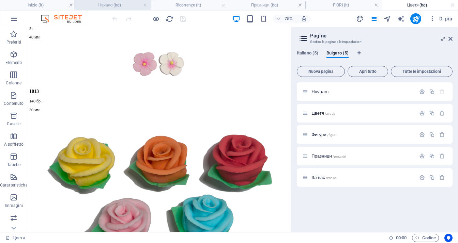
drag, startPoint x: 184, startPoint y: 6, endPoint x: 105, endPoint y: 6, distance: 79.4
drag, startPoint x: 343, startPoint y: 6, endPoint x: 186, endPoint y: 7, distance: 157.0
drag, startPoint x: 326, startPoint y: 5, endPoint x: 267, endPoint y: 5, distance: 58.9
drag, startPoint x: 339, startPoint y: 4, endPoint x: 239, endPoint y: 9, distance: 100.2
click at [319, 134] on span "Фигури /figuri" at bounding box center [323, 134] width 25 height 5
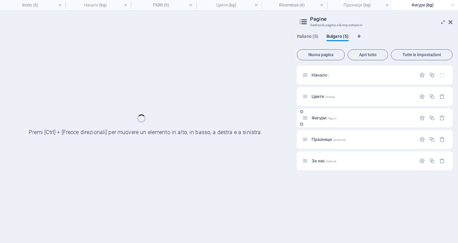
scroll to position [0, 0]
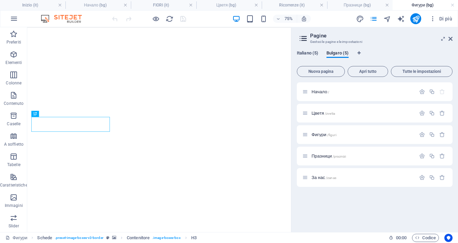
click at [308, 55] on span "Italiano (5)" at bounding box center [307, 54] width 21 height 10
click at [322, 135] on span "Soggetti /soggetti" at bounding box center [326, 134] width 31 height 5
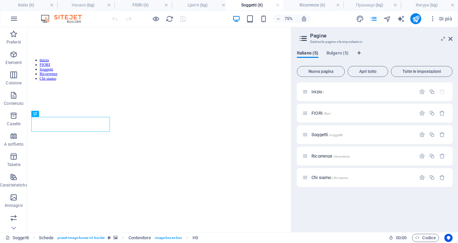
drag, startPoint x: 420, startPoint y: 6, endPoint x: 245, endPoint y: 11, distance: 174.8
drag, startPoint x: 423, startPoint y: 6, endPoint x: 294, endPoint y: 6, distance: 128.4
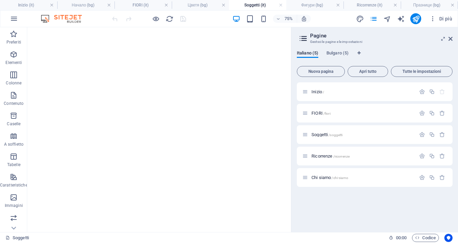
scroll to position [136, 0]
click at [314, 5] on h4 "Фигури (bg)" at bounding box center [314, 4] width 57 height 7
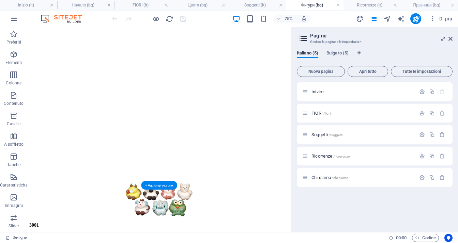
scroll to position [375, 0]
click at [257, 4] on h4 "Soggetti (it)" at bounding box center [257, 4] width 57 height 7
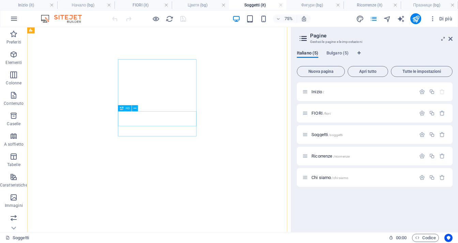
scroll to position [238, 0]
click at [309, 2] on h4 "Фигури (bg)" at bounding box center [314, 4] width 57 height 7
drag, startPoint x: 452, startPoint y: 40, endPoint x: 396, endPoint y: 28, distance: 56.5
click at [452, 40] on icon at bounding box center [450, 38] width 4 height 5
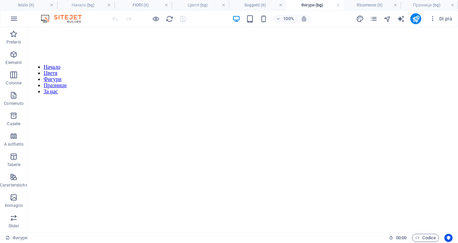
scroll to position [0, 0]
click at [11, 18] on icon "button" at bounding box center [14, 19] width 8 height 8
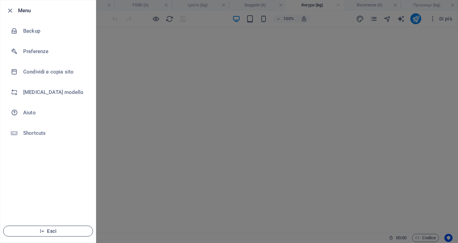
click at [51, 231] on span "Esci" at bounding box center [48, 231] width 78 height 5
